Goal: Check status: Check status

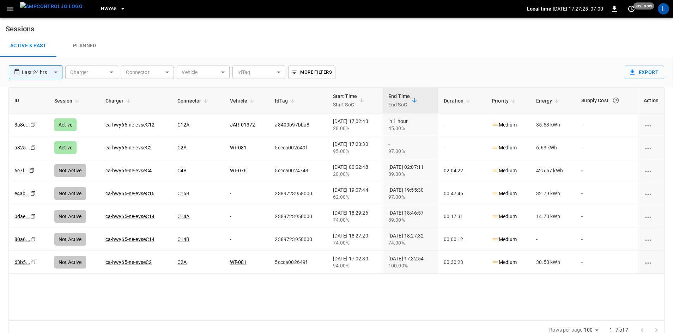
click at [119, 8] on icon "button" at bounding box center [122, 8] width 7 height 7
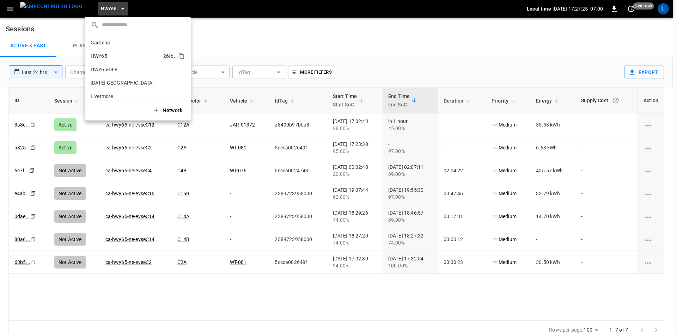
scroll to position [11, 0]
click at [115, 54] on li "HWY65-DER [DATE].." at bounding box center [138, 57] width 106 height 13
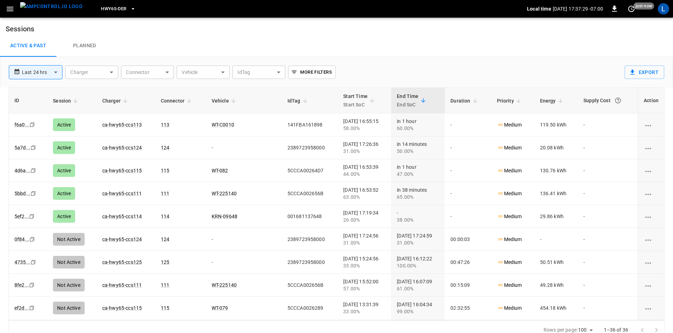
click at [220, 217] on link "KRN-09648" at bounding box center [225, 217] width 26 height 6
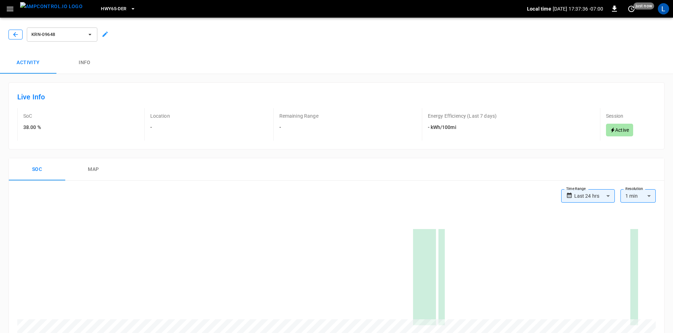
click at [15, 34] on icon "button" at bounding box center [15, 34] width 7 height 7
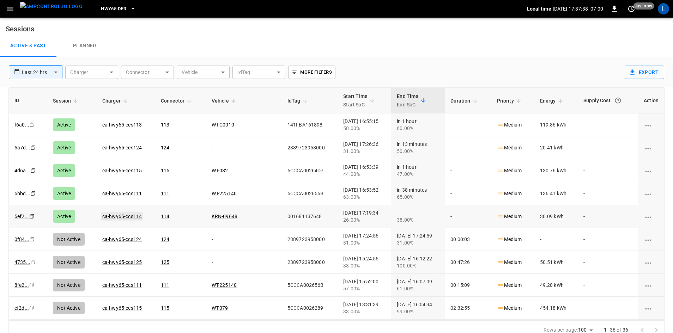
click at [116, 216] on link "ca-hwy65-ccs114" at bounding box center [122, 216] width 42 height 8
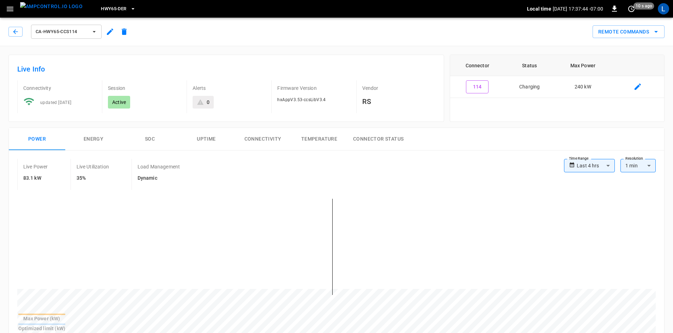
click at [150, 142] on button "SOC" at bounding box center [150, 139] width 56 height 23
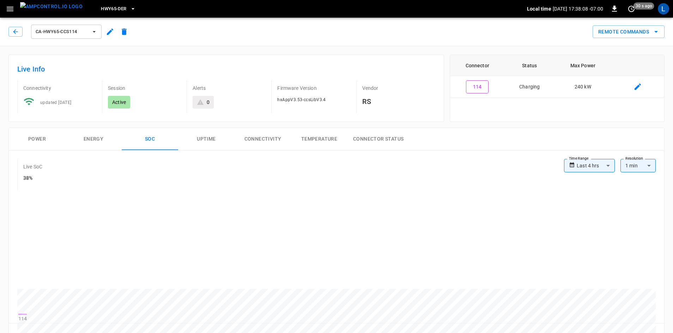
click at [7, 31] on div "ca-hwy65-ccs114" at bounding box center [69, 30] width 126 height 20
click at [22, 34] on button "button" at bounding box center [15, 32] width 14 height 10
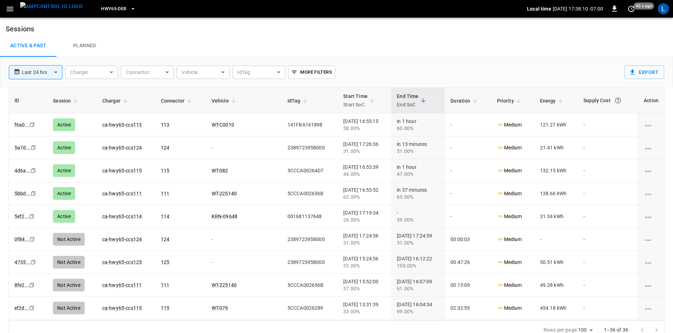
click at [104, 10] on span "HWY65-DER" at bounding box center [113, 9] width 25 height 8
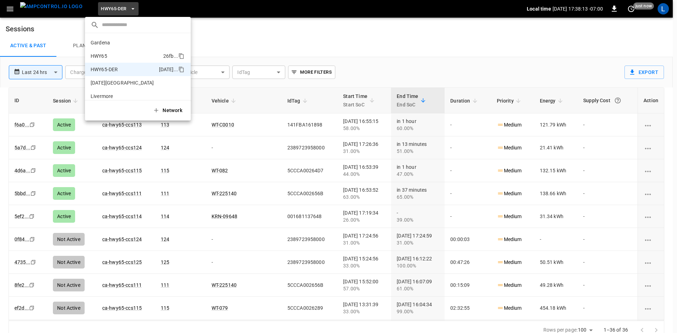
click at [127, 55] on p "HWY65" at bounding box center [126, 56] width 70 height 7
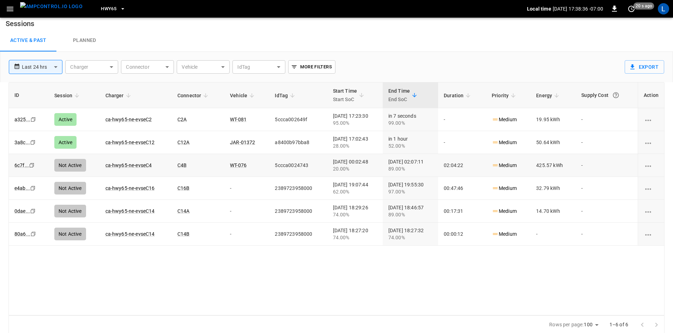
scroll to position [7, 0]
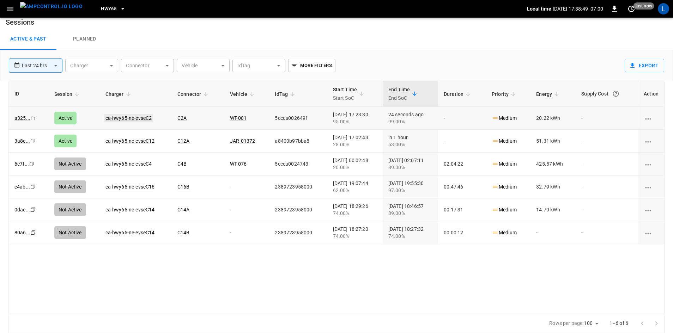
click at [129, 119] on link "ca-hwy65-ne-evseC2" at bounding box center [128, 118] width 49 height 8
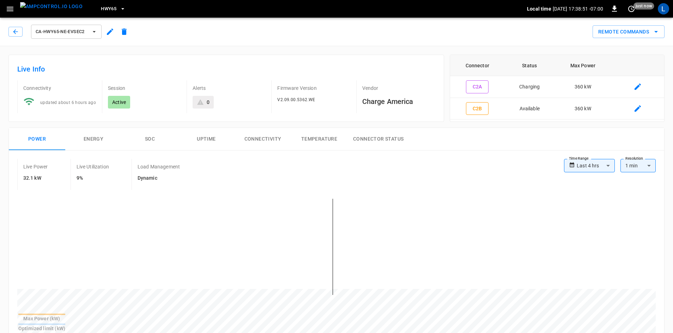
click at [152, 139] on button "SOC" at bounding box center [150, 139] width 56 height 23
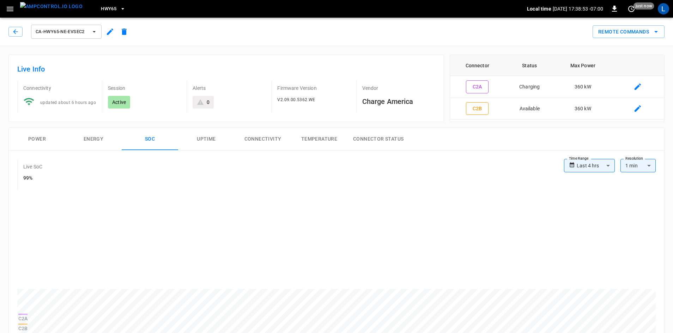
click at [37, 140] on button "Power" at bounding box center [37, 139] width 56 height 23
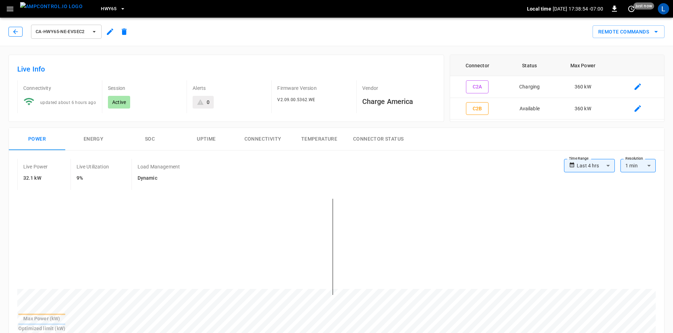
click at [10, 35] on button "button" at bounding box center [15, 32] width 14 height 10
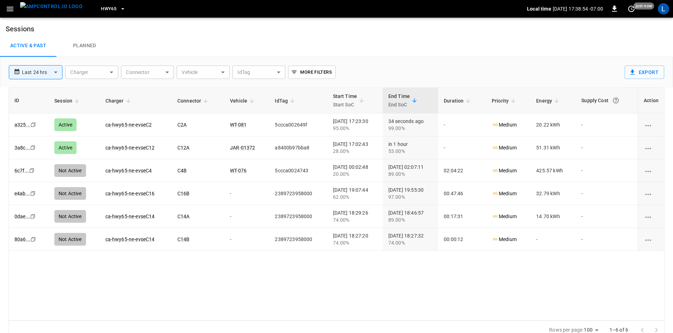
scroll to position [7, 0]
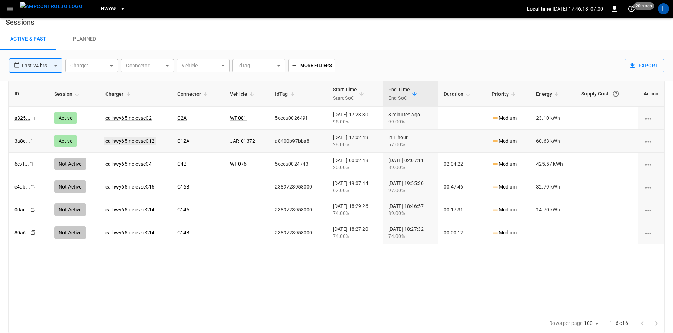
click at [126, 144] on link "ca-hwy65-ne-evseC12" at bounding box center [130, 141] width 52 height 8
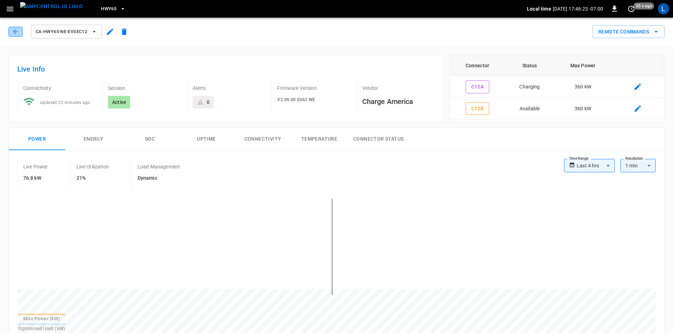
click at [16, 33] on icon "button" at bounding box center [15, 31] width 7 height 7
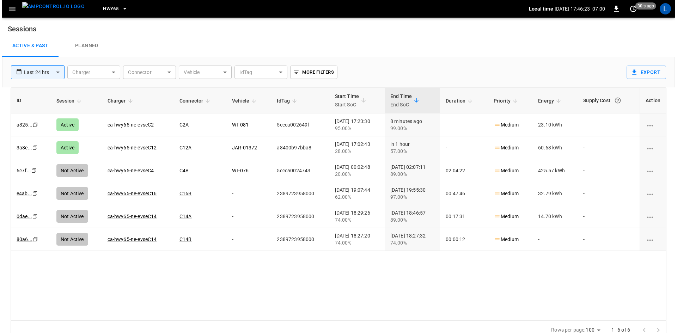
scroll to position [7, 0]
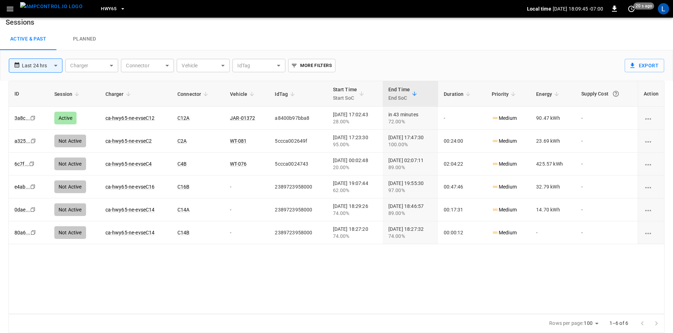
click at [101, 6] on span "HWY65" at bounding box center [109, 9] width 16 height 8
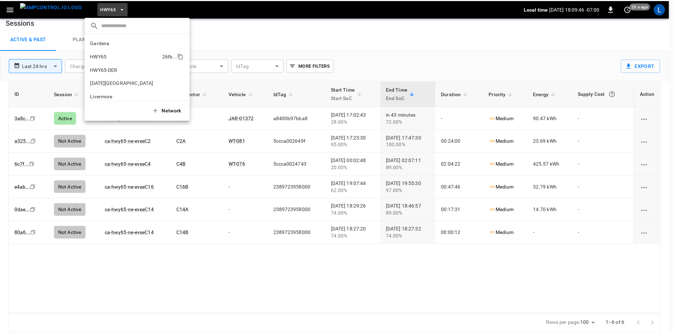
scroll to position [11, 0]
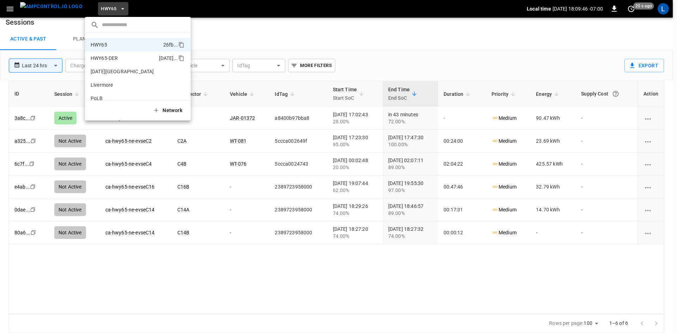
click at [132, 56] on p "HWY65-DER" at bounding box center [124, 58] width 66 height 7
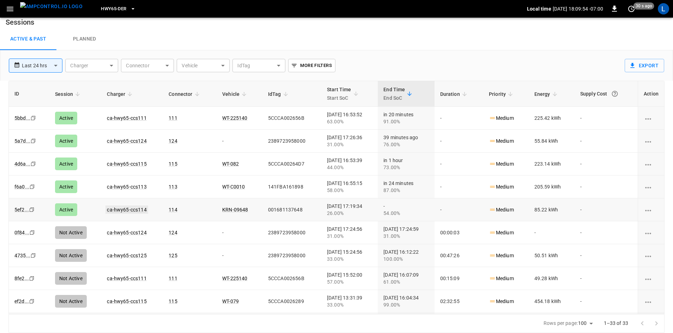
click at [121, 208] on link "ca-hwy65-ccs114" at bounding box center [126, 210] width 42 height 8
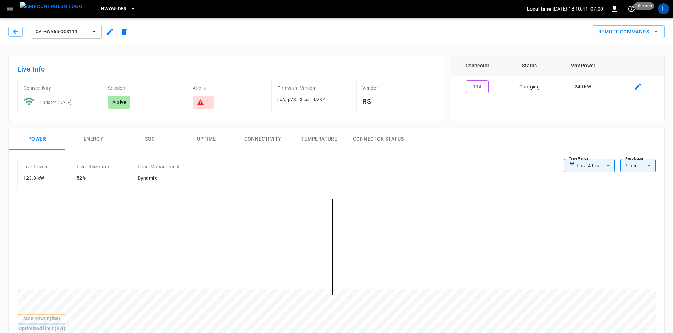
click at [147, 139] on button "SOC" at bounding box center [150, 139] width 56 height 23
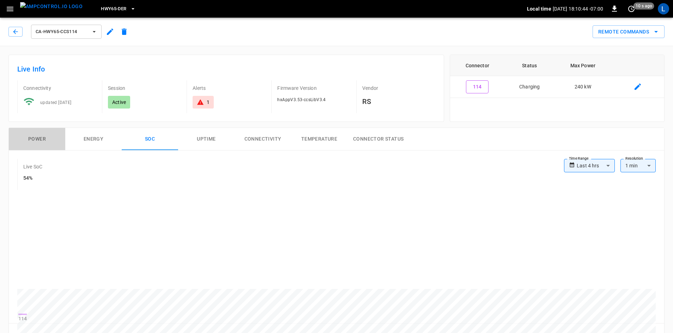
click at [38, 142] on button "Power" at bounding box center [37, 139] width 56 height 23
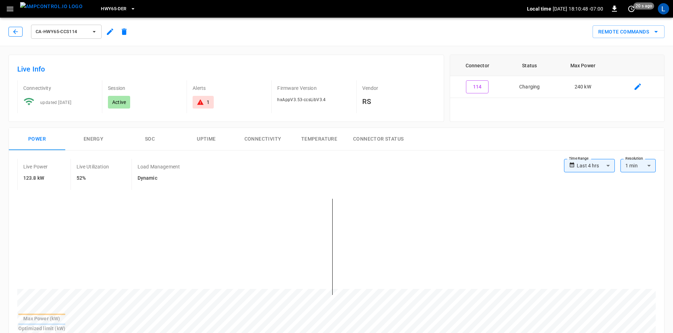
click at [12, 34] on icon "button" at bounding box center [15, 31] width 7 height 7
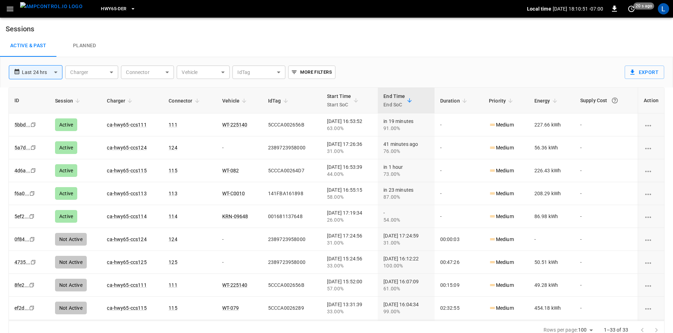
scroll to position [7, 0]
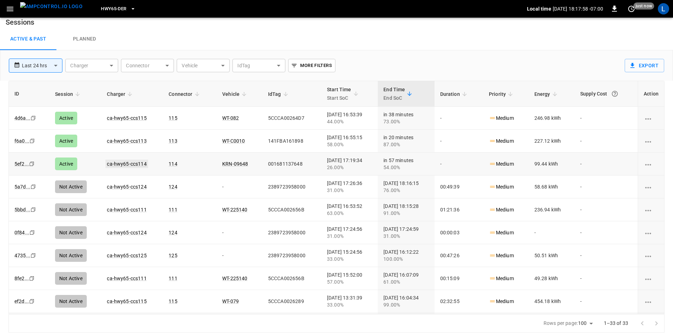
click at [128, 163] on link "ca-hwy65-ccs114" at bounding box center [126, 164] width 42 height 8
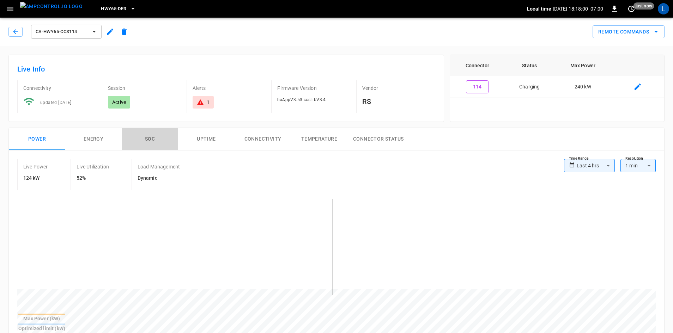
click at [147, 138] on button "SOC" at bounding box center [150, 139] width 56 height 23
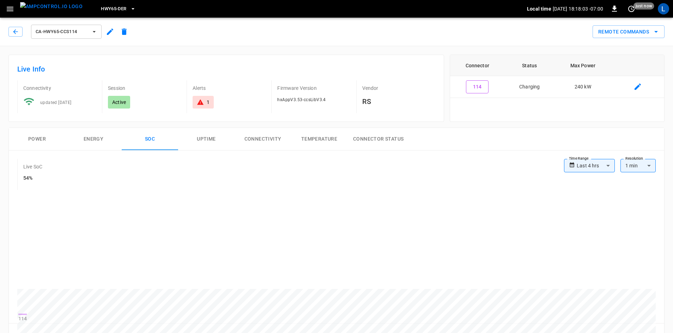
click at [34, 139] on button "Power" at bounding box center [37, 139] width 56 height 23
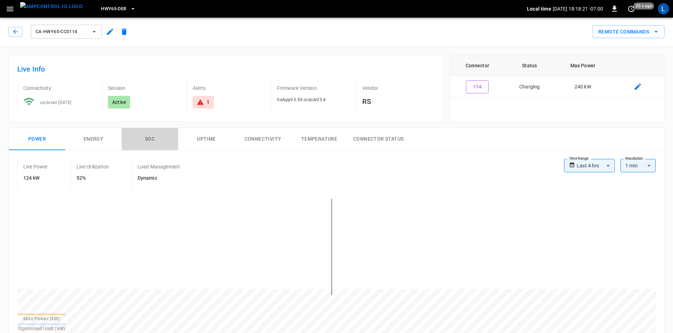
click at [142, 139] on button "SOC" at bounding box center [150, 139] width 56 height 23
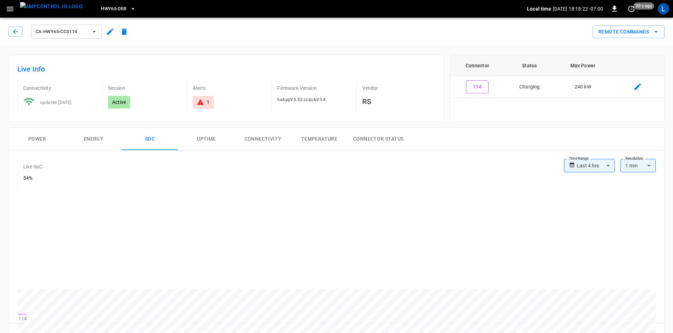
click at [35, 138] on button "Power" at bounding box center [37, 139] width 56 height 23
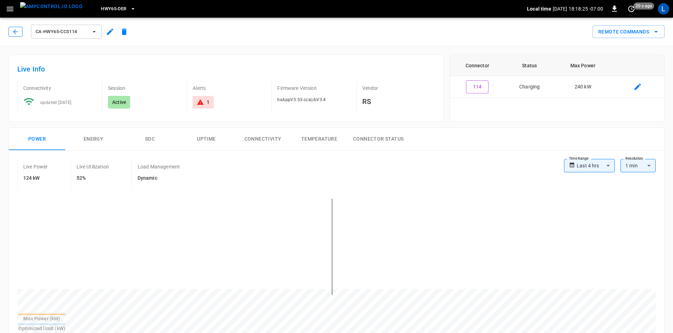
click at [13, 30] on icon "button" at bounding box center [15, 31] width 7 height 7
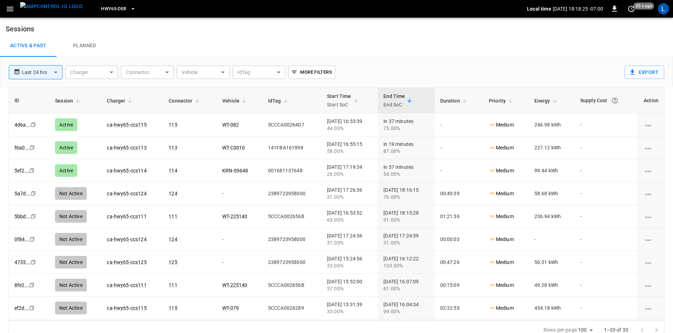
scroll to position [7, 0]
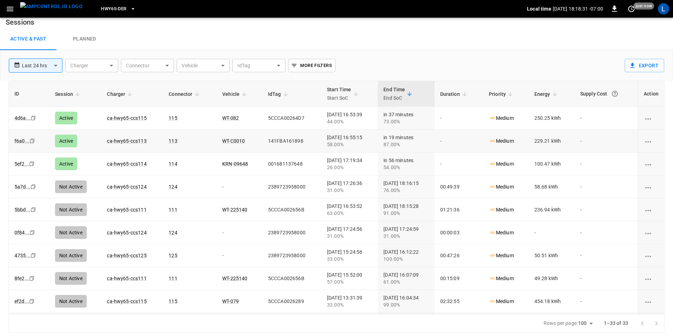
click at [222, 163] on link "KRN-09648" at bounding box center [235, 164] width 26 height 6
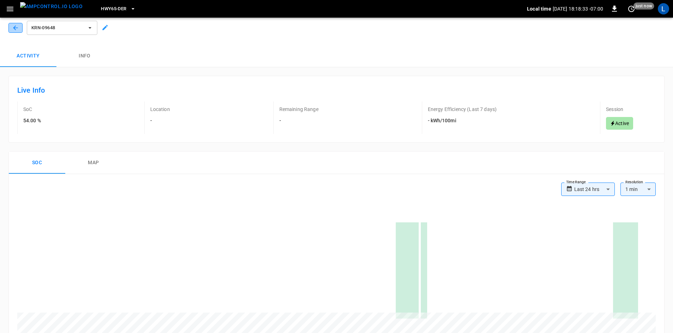
click at [19, 30] on button "button" at bounding box center [15, 28] width 14 height 10
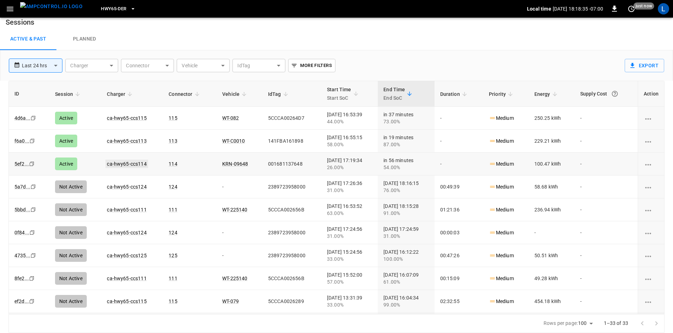
click at [119, 163] on link "ca-hwy65-ccs114" at bounding box center [126, 164] width 42 height 8
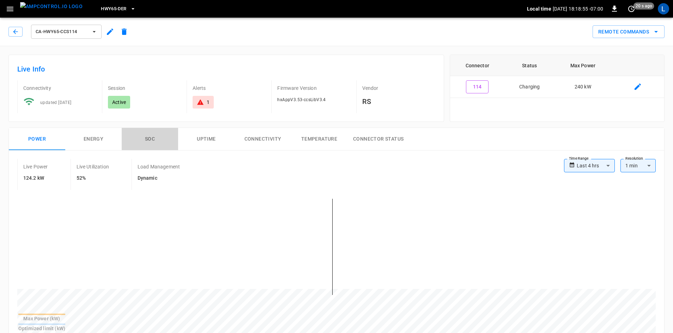
click at [151, 138] on button "SOC" at bounding box center [150, 139] width 56 height 23
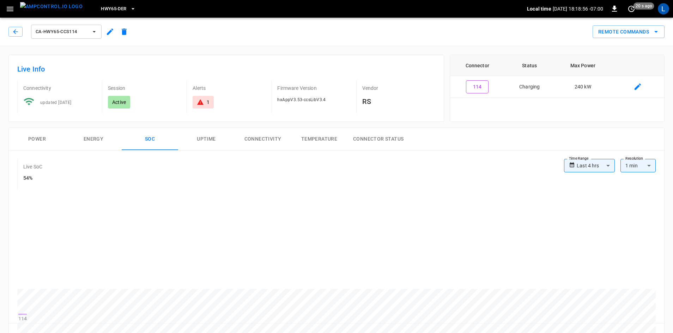
click at [39, 141] on button "Power" at bounding box center [37, 139] width 56 height 23
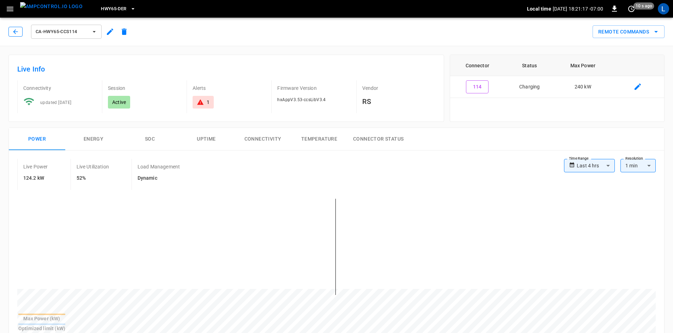
click at [12, 30] on icon "button" at bounding box center [15, 31] width 7 height 7
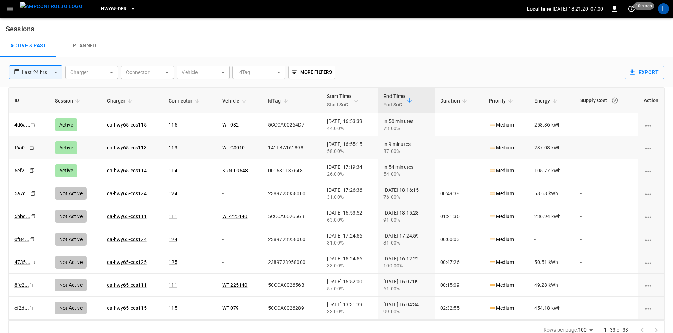
scroll to position [7, 0]
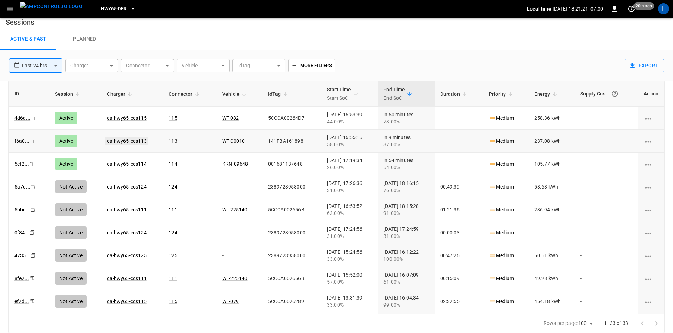
click at [121, 142] on link "ca-hwy65-ccs113" at bounding box center [126, 141] width 42 height 8
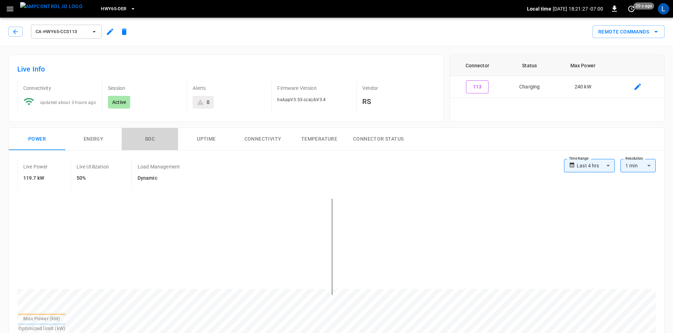
click at [148, 140] on button "SOC" at bounding box center [150, 139] width 56 height 23
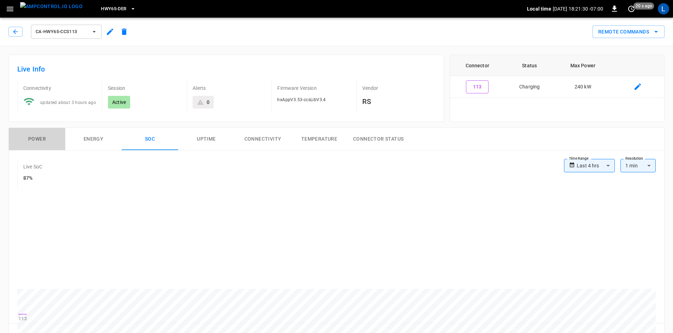
click at [35, 139] on button "Power" at bounding box center [37, 139] width 56 height 23
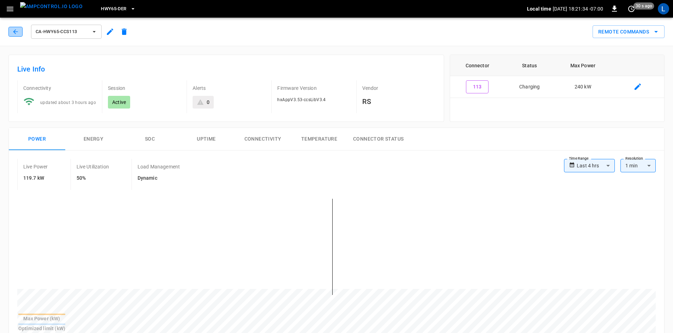
click at [12, 32] on button "button" at bounding box center [15, 32] width 14 height 10
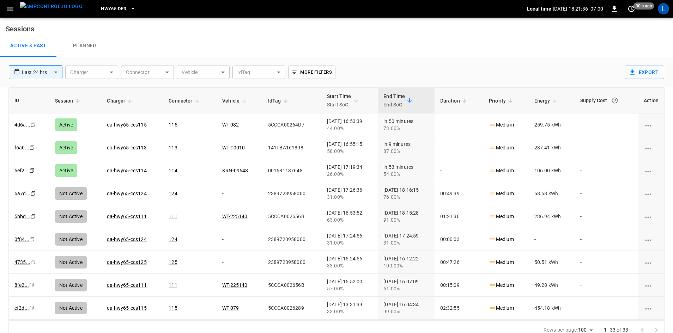
scroll to position [7, 0]
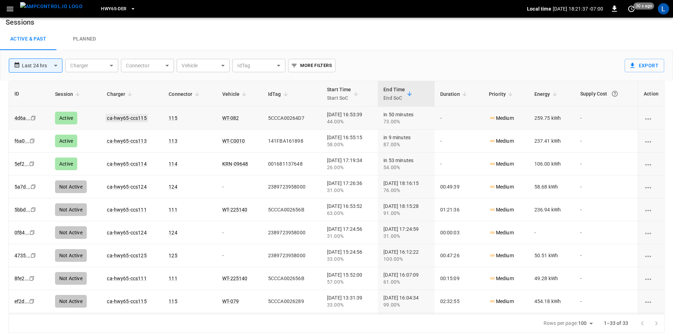
click at [132, 115] on link "ca-hwy65-ccs115" at bounding box center [126, 118] width 42 height 8
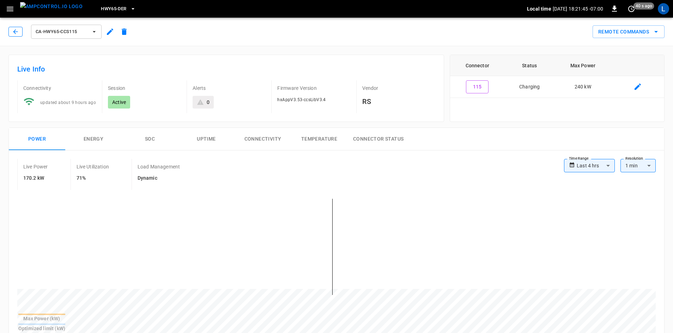
click at [13, 36] on button "button" at bounding box center [15, 32] width 14 height 10
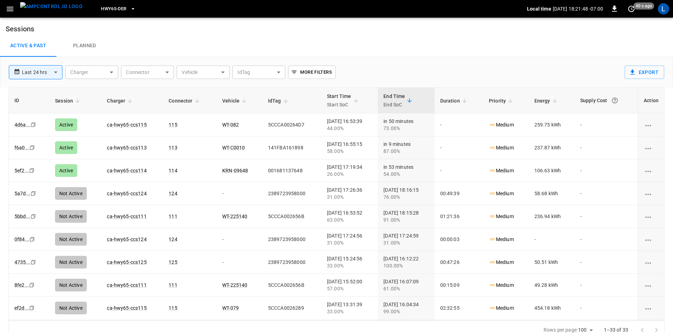
scroll to position [7, 0]
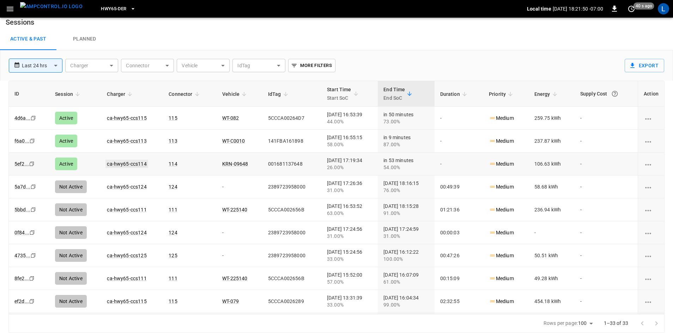
click at [132, 164] on link "ca-hwy65-ccs114" at bounding box center [126, 164] width 42 height 8
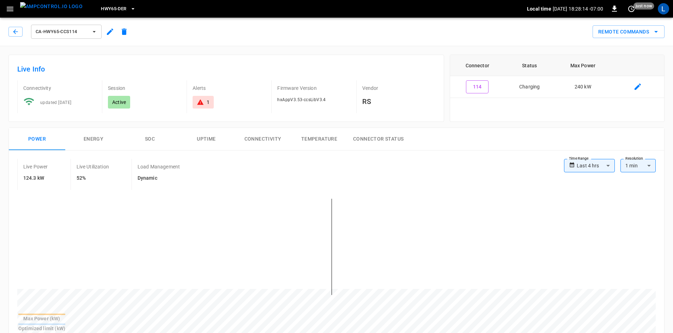
click at [153, 137] on button "SOC" at bounding box center [150, 139] width 56 height 23
click at [151, 139] on button "SOC" at bounding box center [150, 139] width 56 height 23
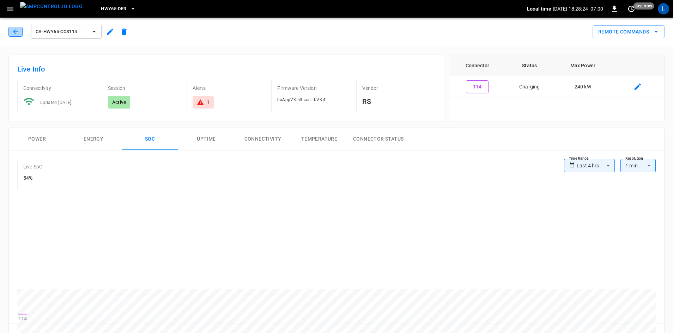
click at [14, 29] on icon "button" at bounding box center [15, 31] width 7 height 7
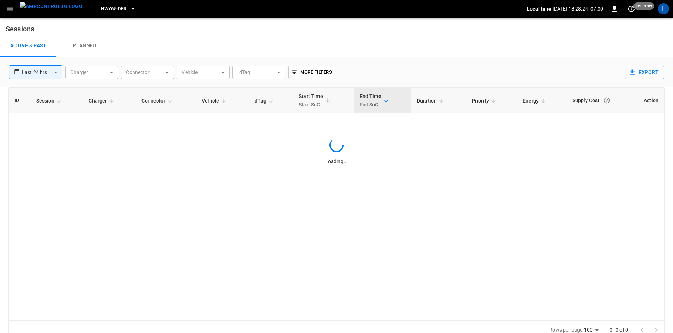
scroll to position [7, 0]
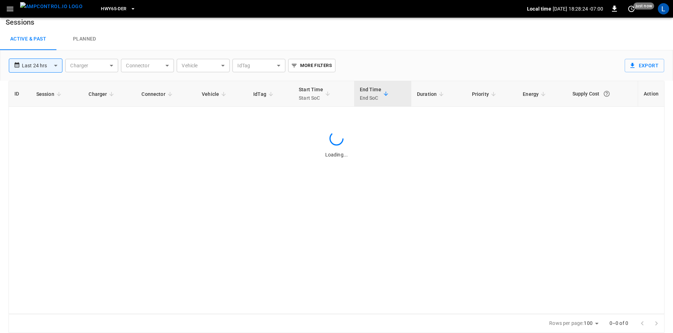
click at [53, 8] on img "menu" at bounding box center [51, 6] width 62 height 9
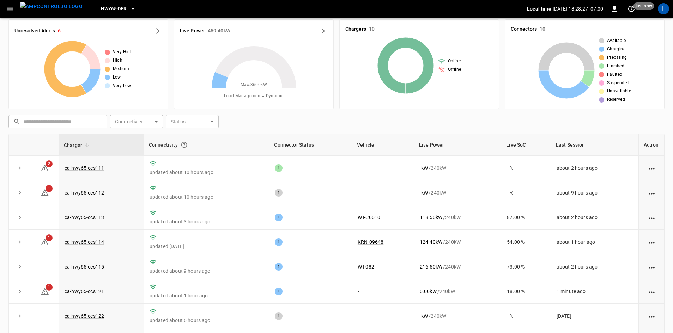
click at [12, 6] on icon "button" at bounding box center [10, 9] width 9 height 9
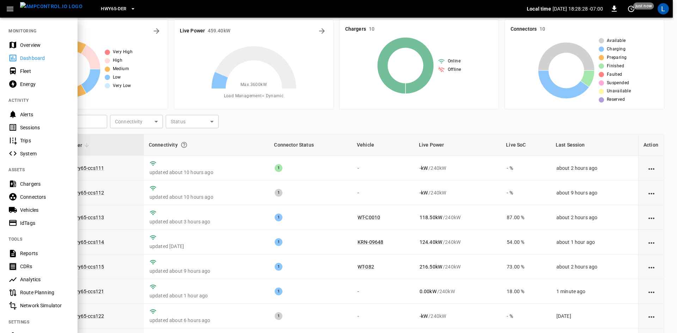
click at [32, 130] on div "Sessions" at bounding box center [44, 127] width 49 height 7
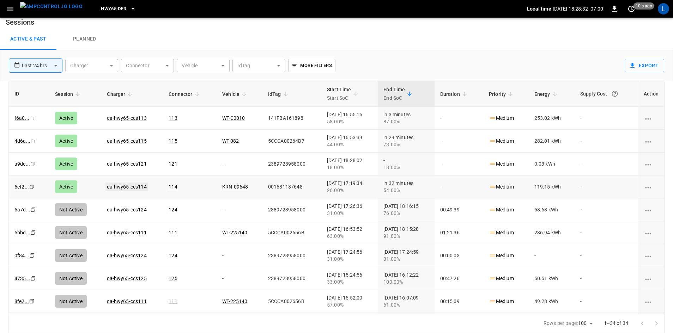
click at [116, 188] on link "ca-hwy65-ccs114" at bounding box center [126, 187] width 42 height 8
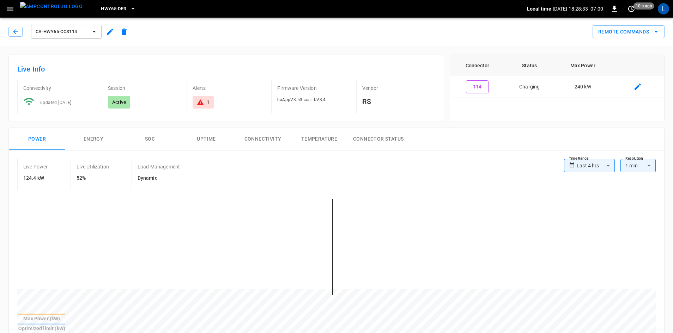
click at [150, 136] on button "SOC" at bounding box center [150, 139] width 56 height 23
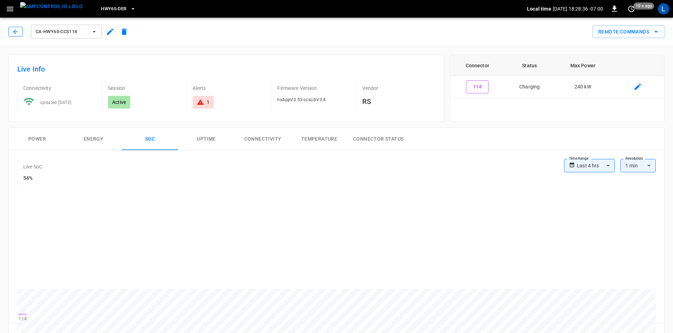
click at [13, 31] on icon "button" at bounding box center [15, 31] width 7 height 7
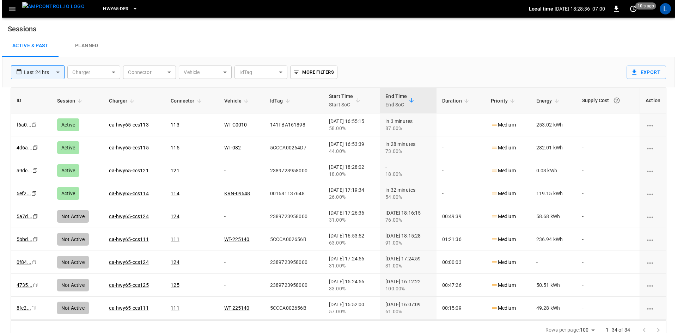
scroll to position [7, 0]
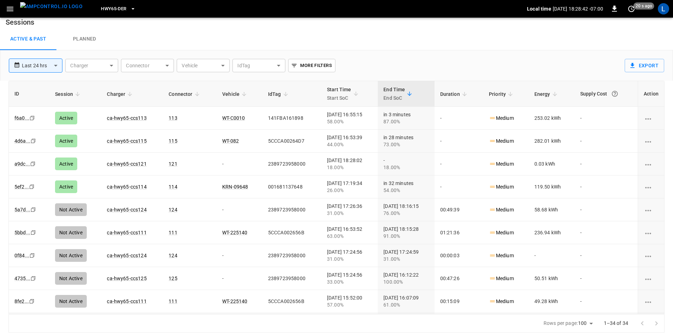
click at [101, 11] on span "HWY65-DER" at bounding box center [113, 9] width 25 height 8
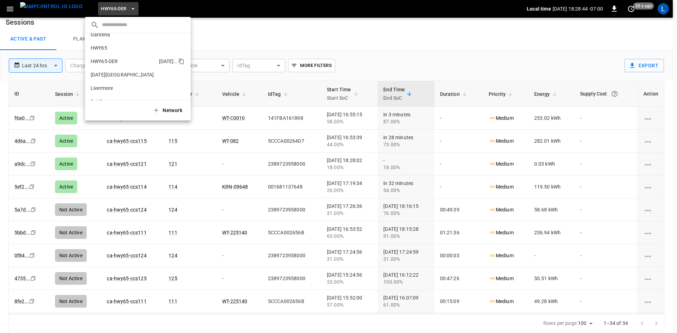
scroll to position [0, 0]
click at [110, 56] on p "HWY65" at bounding box center [126, 56] width 70 height 7
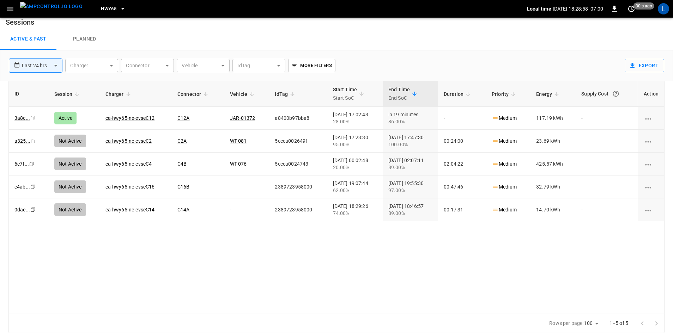
click at [101, 11] on span "HWY65" at bounding box center [109, 9] width 16 height 8
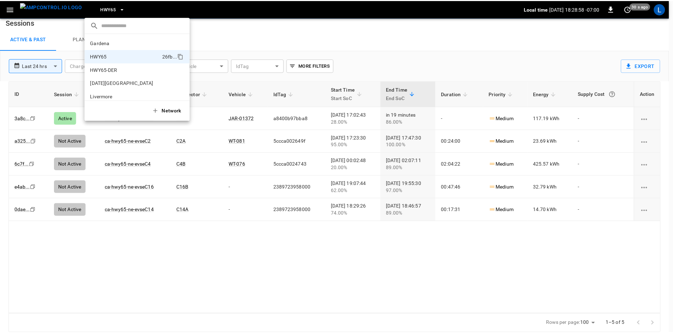
scroll to position [11, 0]
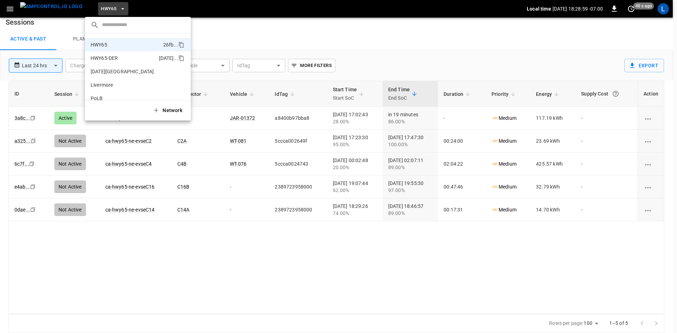
drag, startPoint x: 102, startPoint y: 57, endPoint x: 104, endPoint y: 66, distance: 9.1
click at [103, 57] on p "HWY65-DER" at bounding box center [124, 58] width 66 height 7
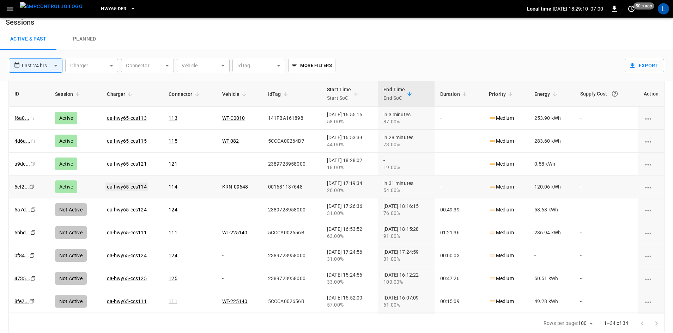
click at [128, 187] on link "ca-hwy65-ccs114" at bounding box center [126, 187] width 42 height 8
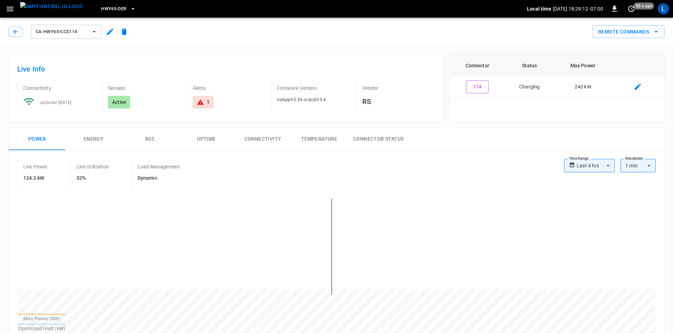
click at [145, 138] on button "SOC" at bounding box center [150, 139] width 56 height 23
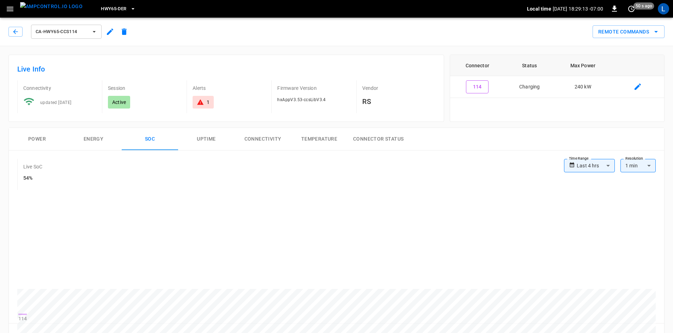
click at [36, 138] on button "Power" at bounding box center [37, 139] width 56 height 23
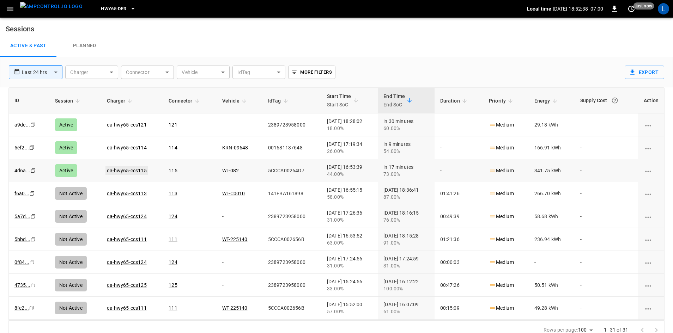
click at [121, 171] on link "ca-hwy65-ccs115" at bounding box center [126, 170] width 42 height 8
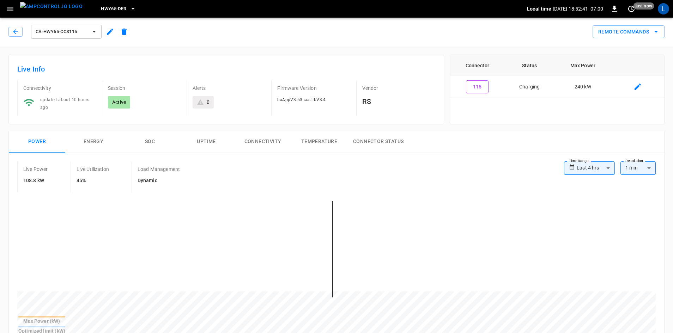
click at [148, 140] on button "SOC" at bounding box center [150, 141] width 56 height 23
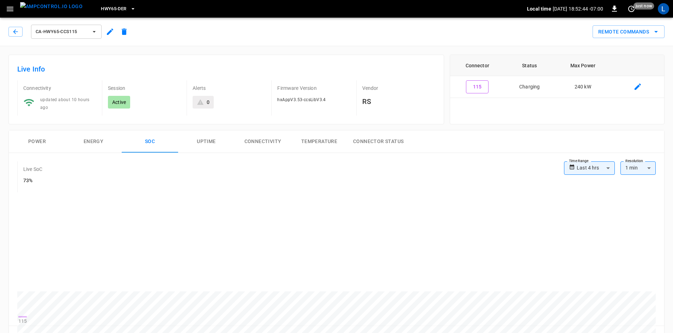
click at [35, 142] on button "Power" at bounding box center [37, 141] width 56 height 23
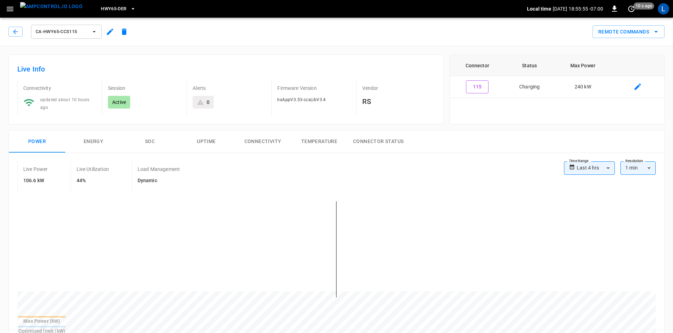
click at [149, 136] on button "SOC" at bounding box center [150, 141] width 56 height 23
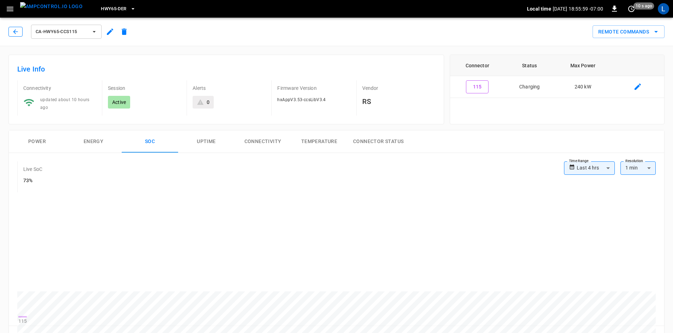
click at [16, 30] on icon "button" at bounding box center [15, 31] width 5 height 5
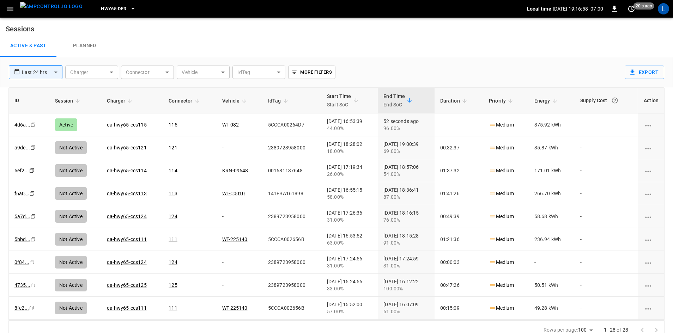
click at [111, 8] on span "HWY65-DER" at bounding box center [113, 9] width 25 height 8
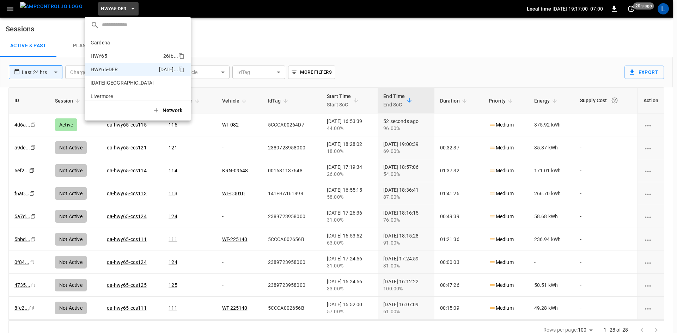
click at [127, 53] on p "HWY65" at bounding box center [126, 56] width 70 height 7
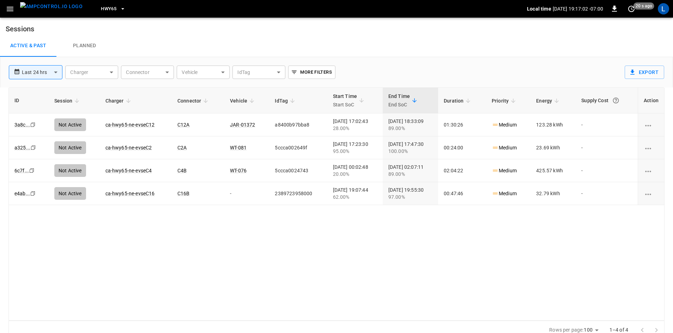
click at [119, 9] on icon "button" at bounding box center [122, 8] width 7 height 7
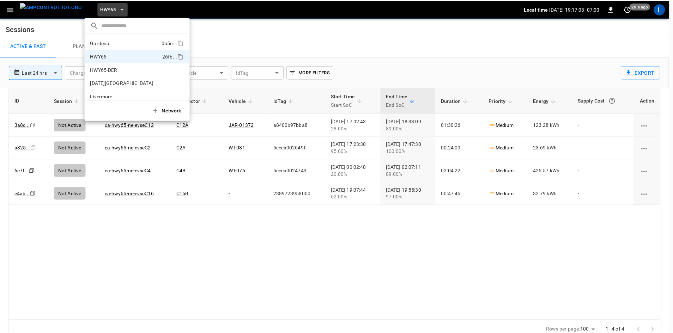
scroll to position [11, 0]
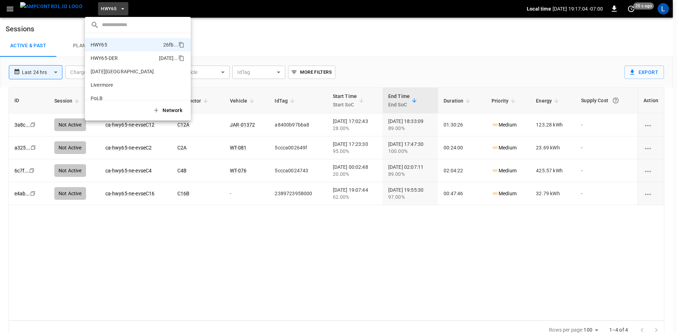
click at [125, 61] on p "HWY65-DER" at bounding box center [124, 58] width 66 height 7
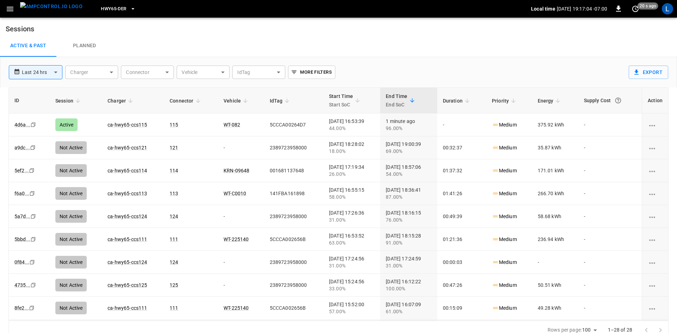
click at [125, 42] on p "HWY65-DER" at bounding box center [113, 40] width 49 height 4
